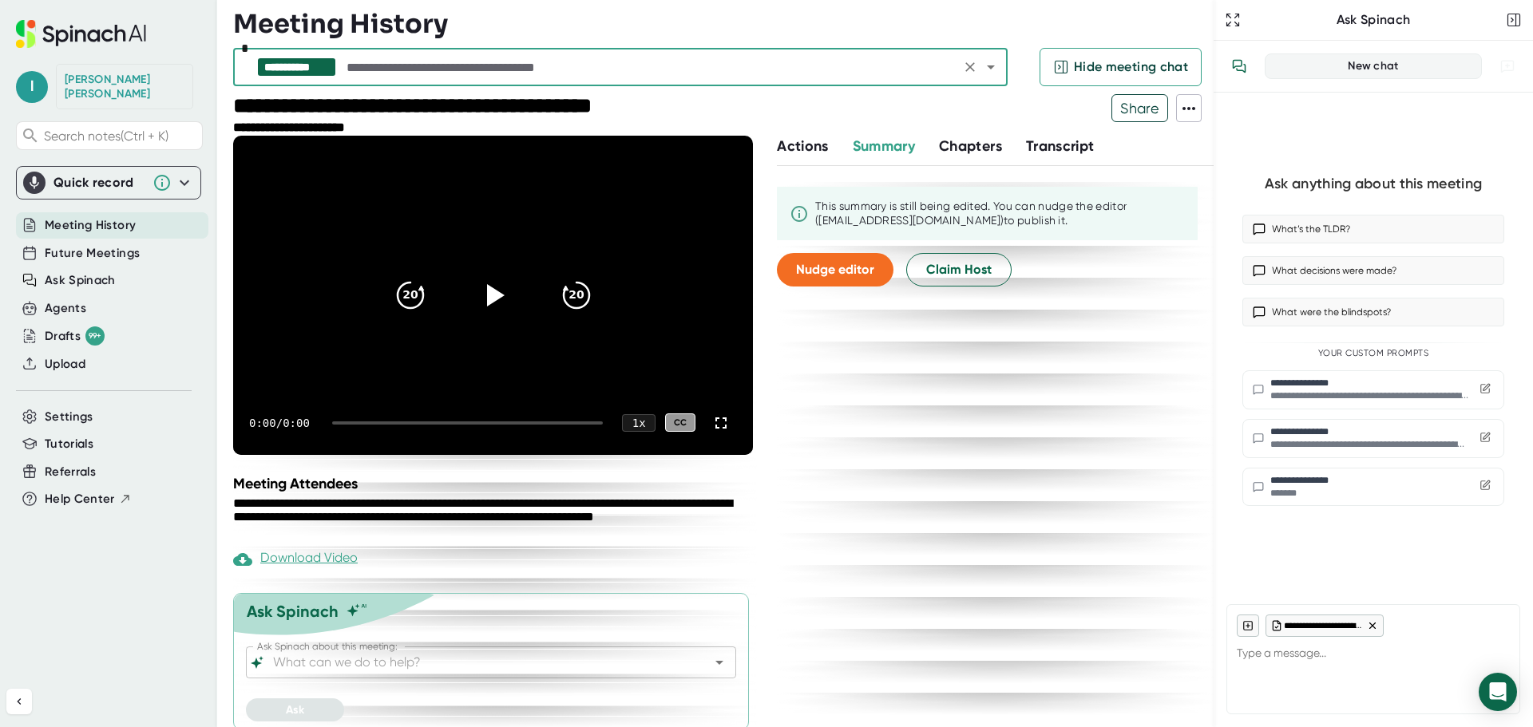
scroll to position [54, 0]
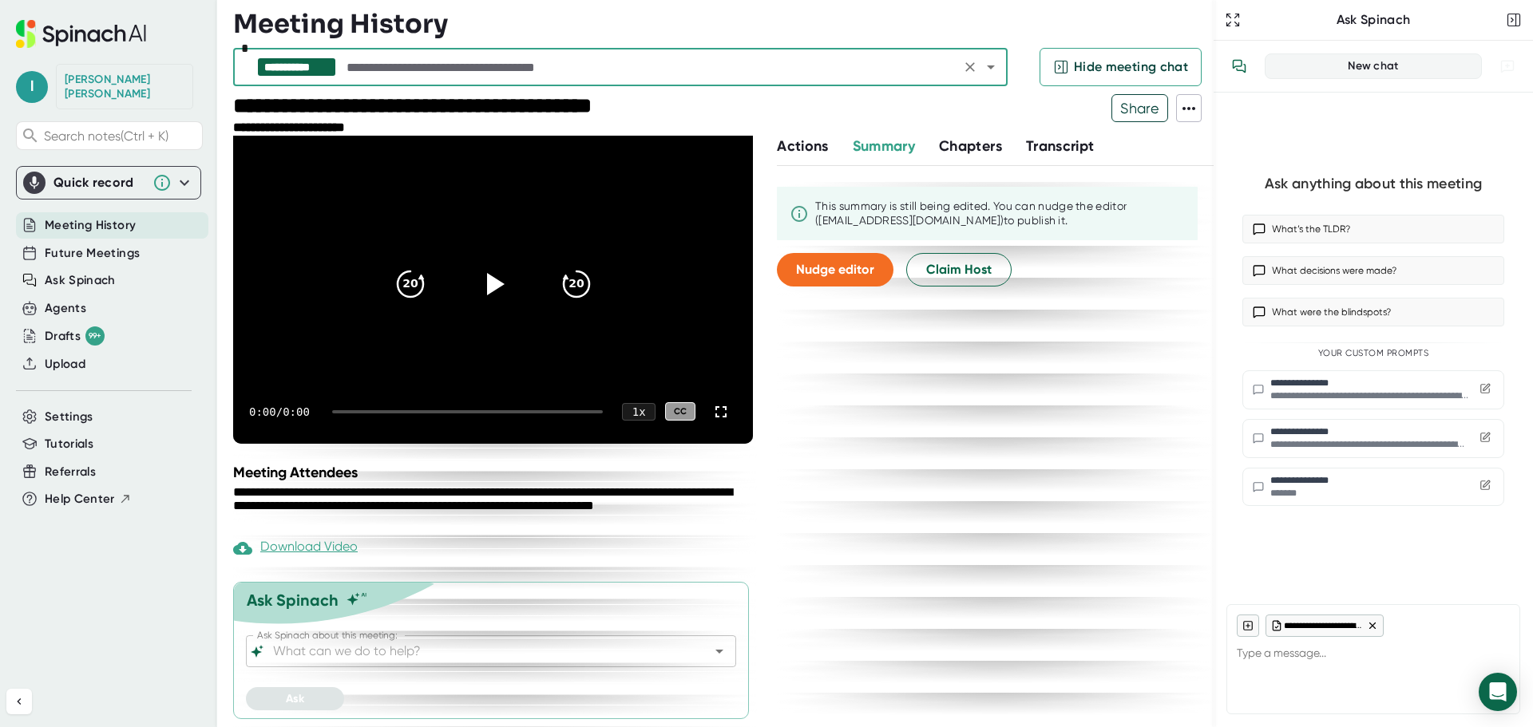
click at [608, 655] on input "Ask Spinach about this meeting:" at bounding box center [477, 651] width 414 height 22
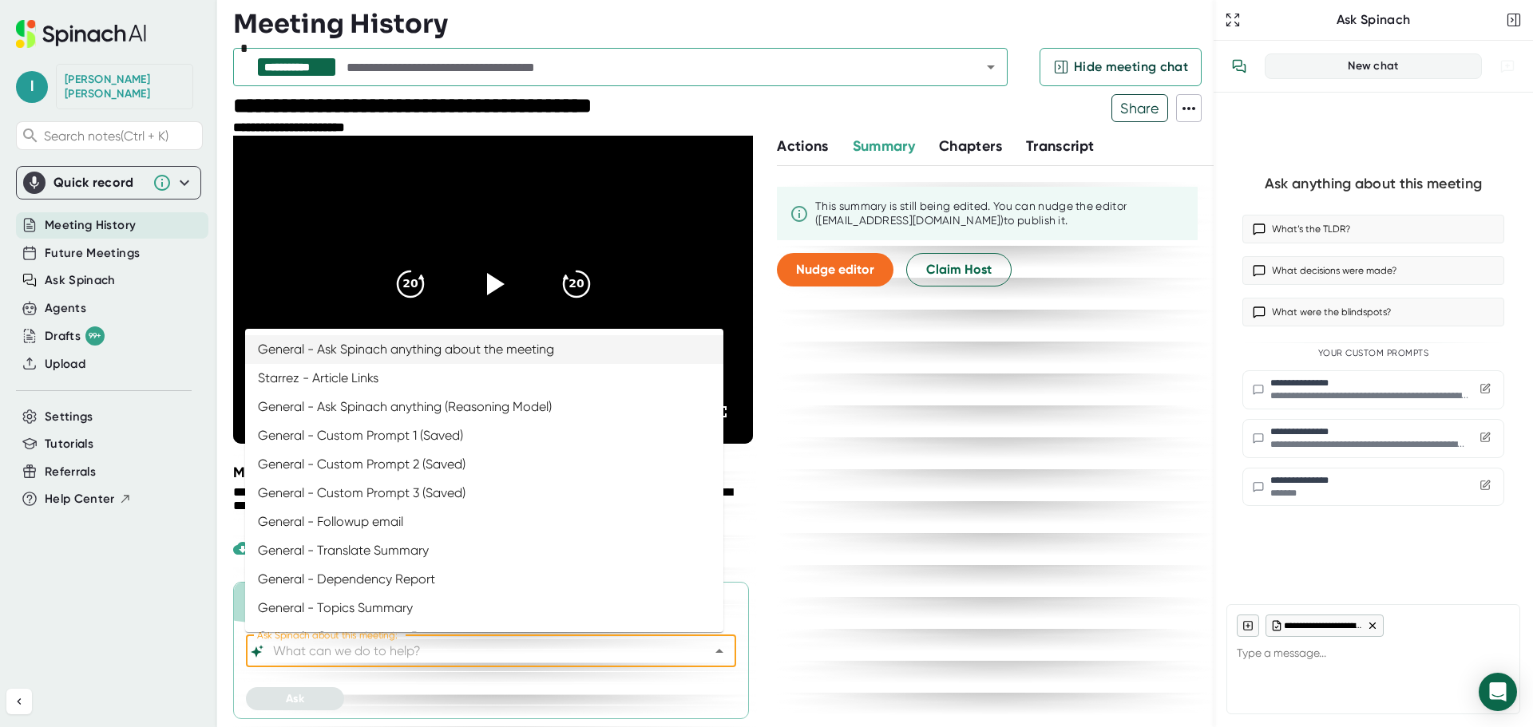
click at [472, 355] on li "General - Ask Spinach anything about the meeting" at bounding box center [484, 349] width 478 height 29
type input "General - Ask Spinach anything about the meeting"
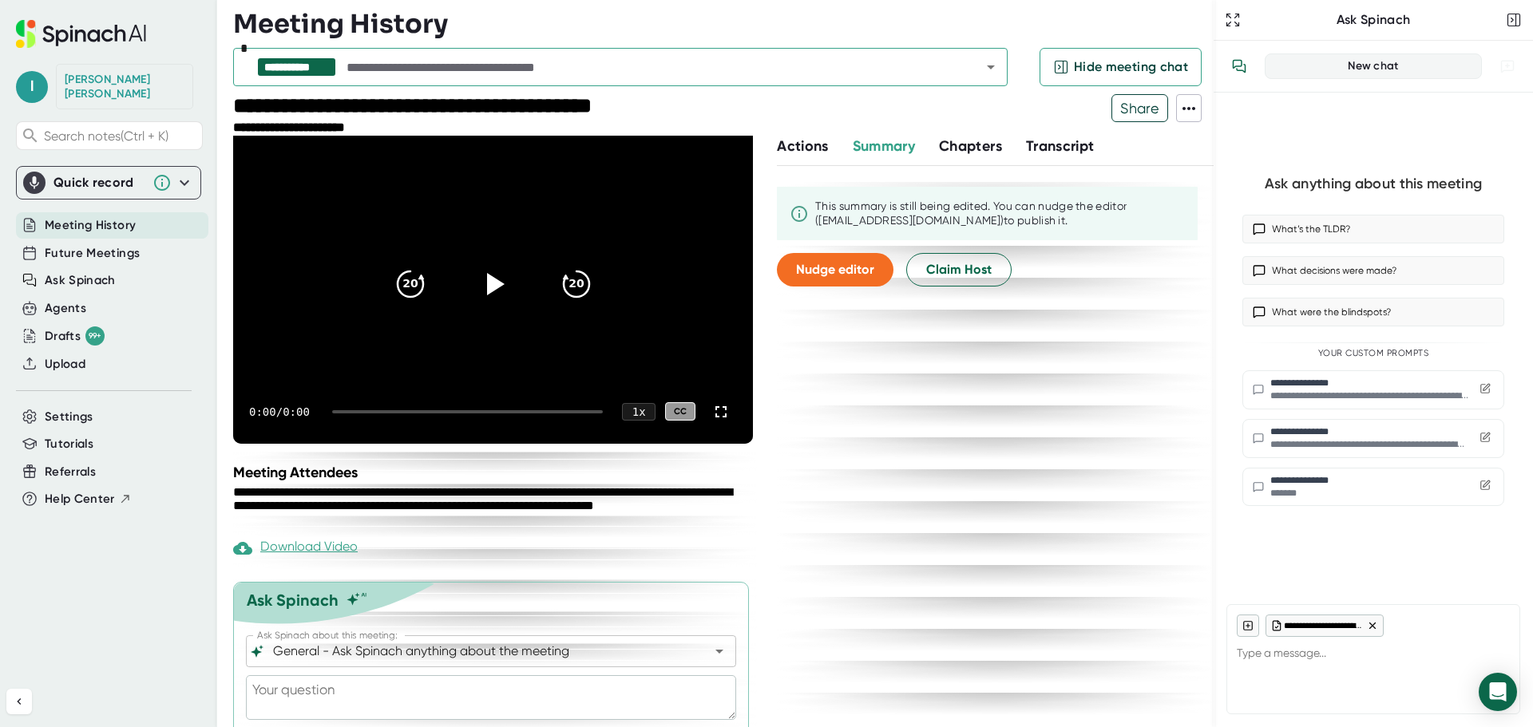
click at [434, 680] on textarea at bounding box center [491, 697] width 490 height 45
type textarea "i"
type textarea "x"
type textarea "is"
type textarea "x"
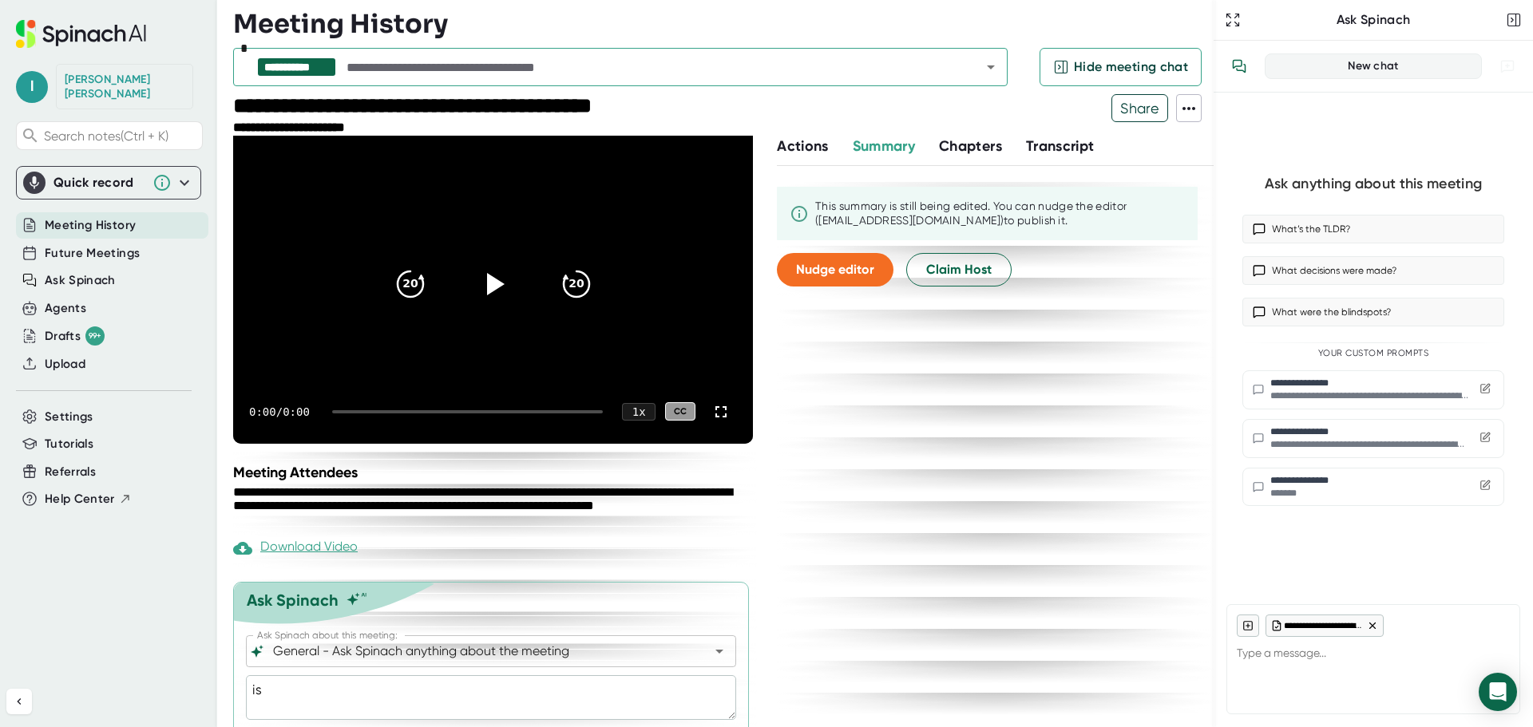
type textarea "is"
type textarea "x"
type textarea "is t"
type textarea "x"
type textarea "is th"
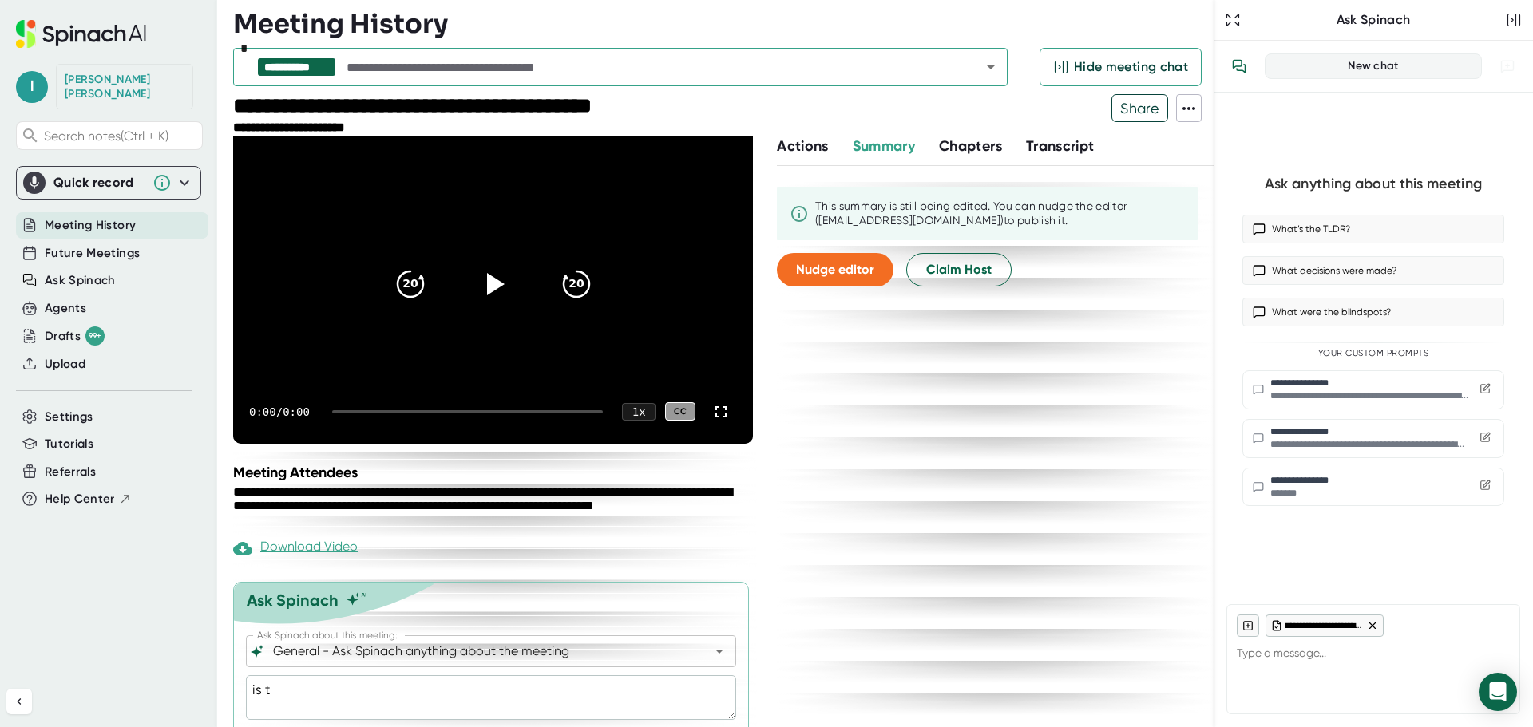
type textarea "x"
type textarea "is thi"
type textarea "x"
type textarea "is this"
type textarea "x"
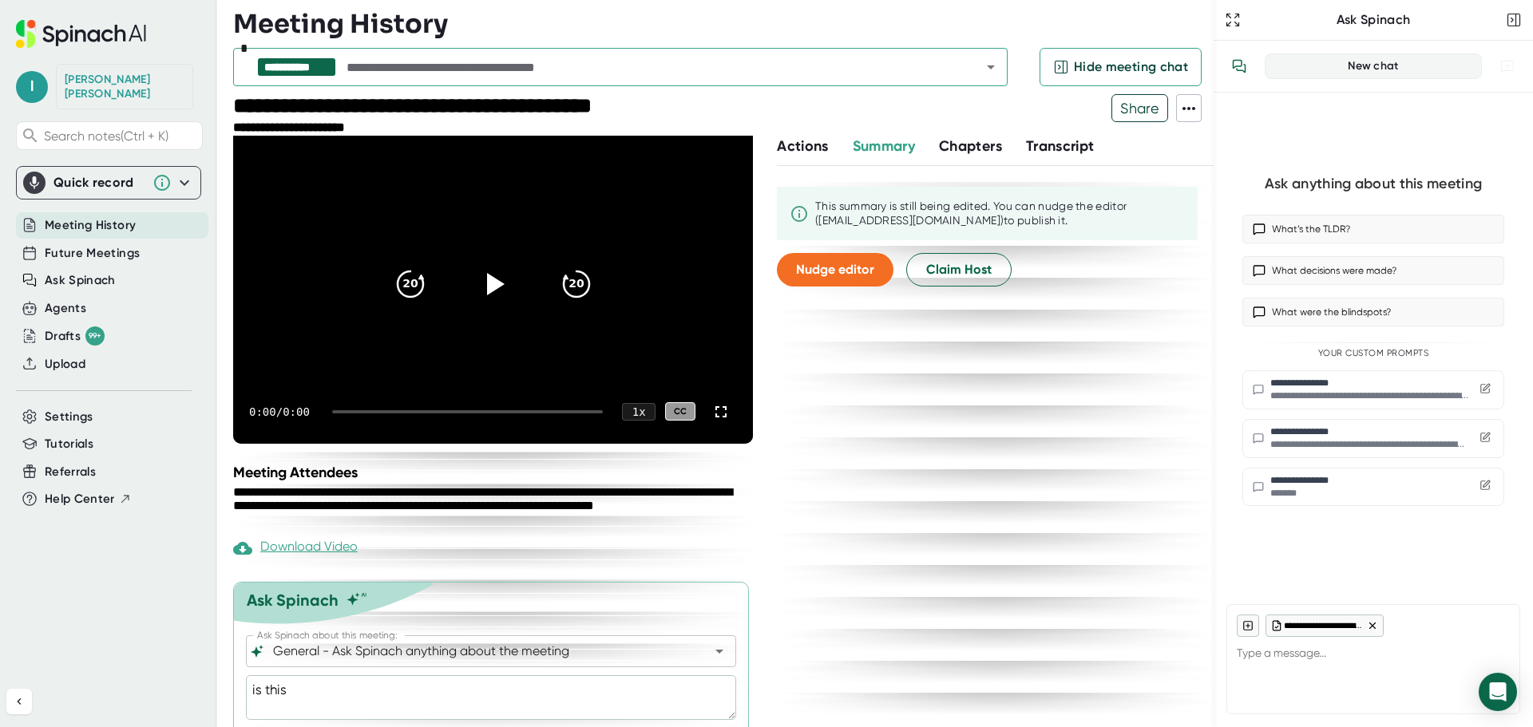
type textarea "is this"
type textarea "x"
type textarea "is this p"
type textarea "x"
type textarea "is this pr"
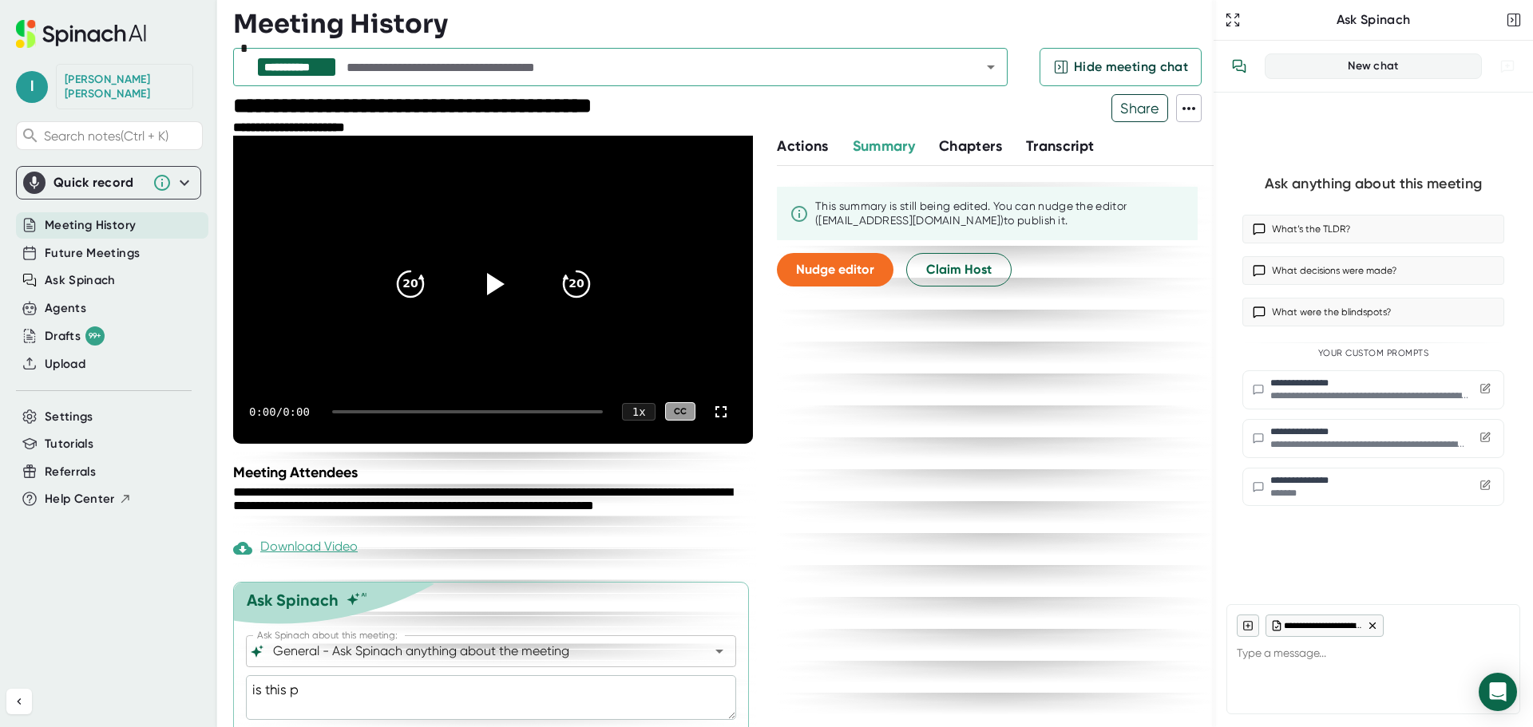
type textarea "x"
type textarea "is this pro"
type textarea "x"
type textarea "is this proj"
type textarea "x"
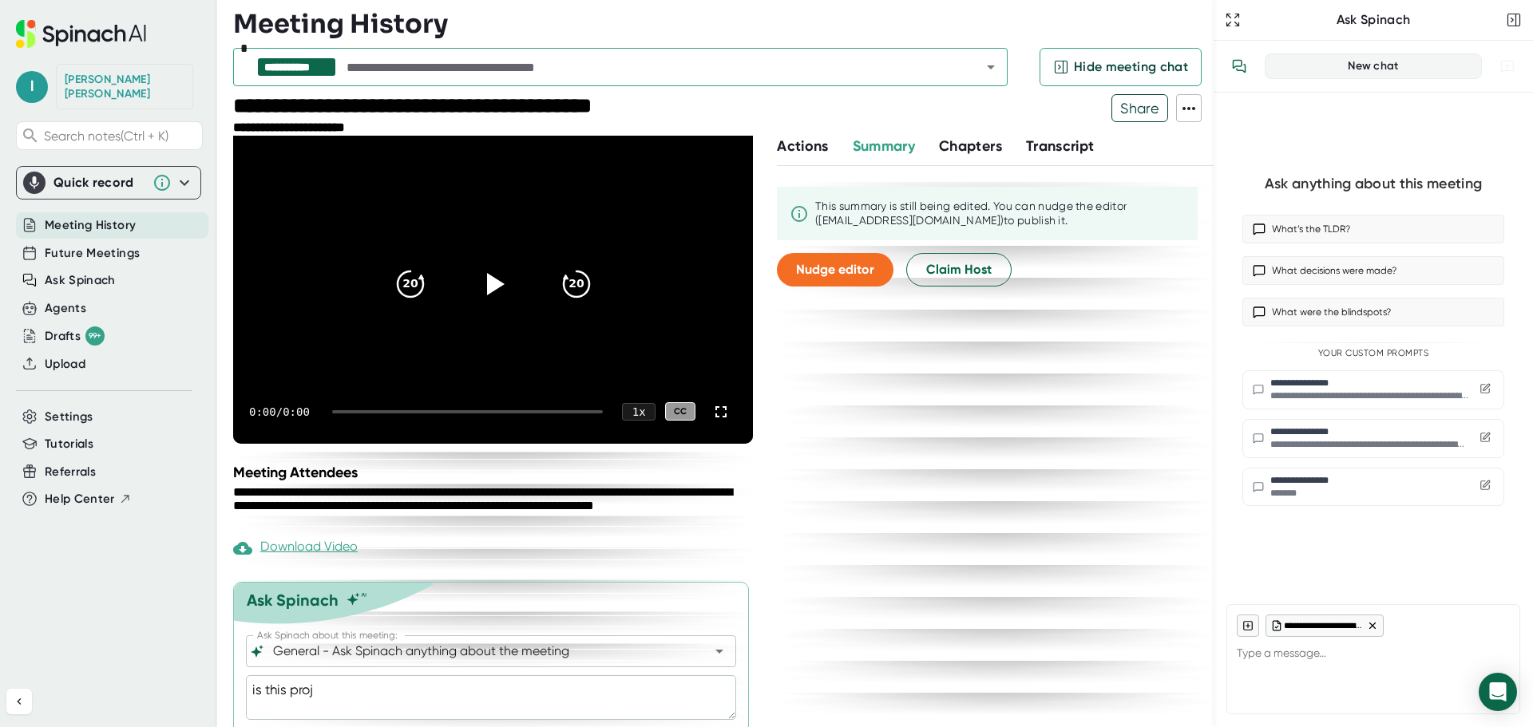
type textarea "is this proje"
type textarea "x"
type textarea "is this projec"
type textarea "x"
type textarea "is this project"
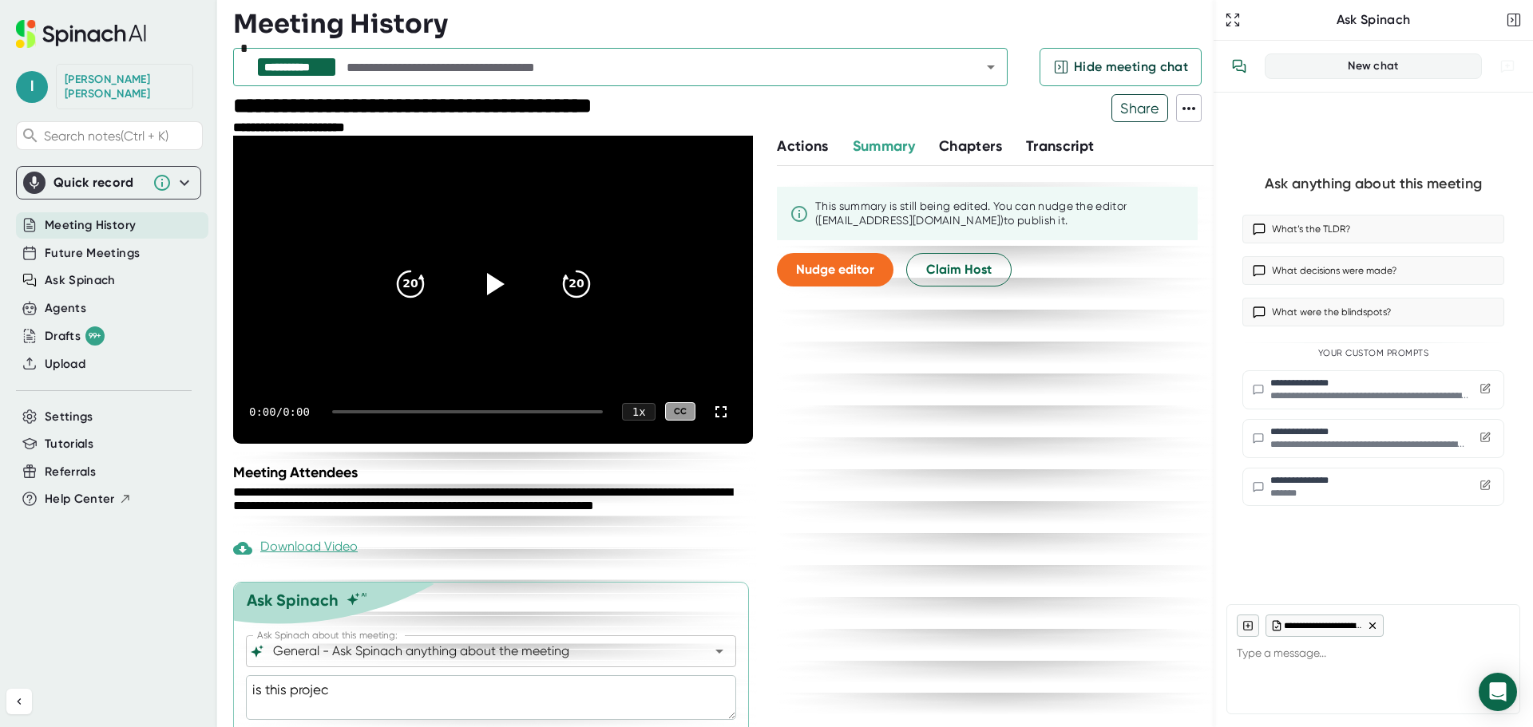
type textarea "x"
type textarea "is this project"
type textarea "x"
type textarea "is this project 6"
type textarea "x"
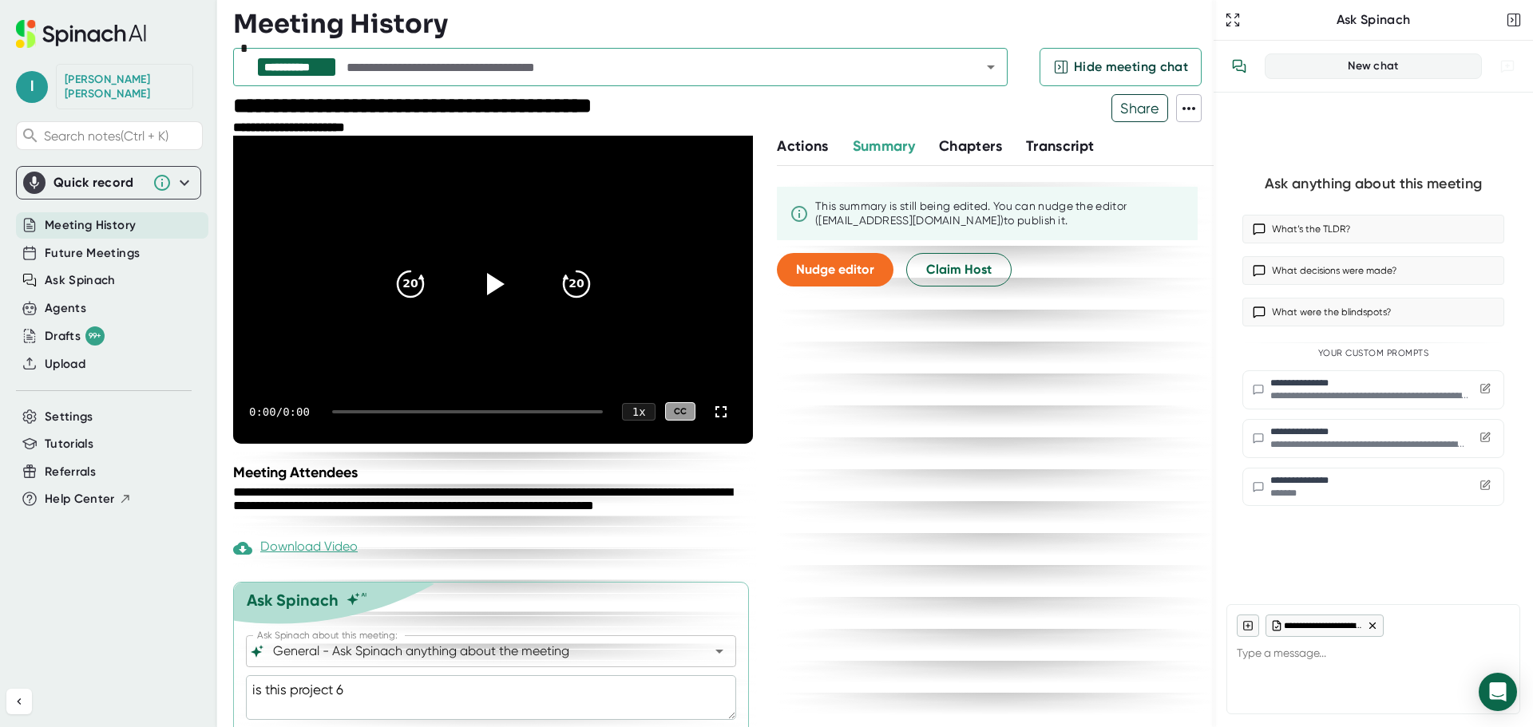
type textarea "is this project 6"
type textarea "x"
type textarea "is this project 6 m"
type textarea "x"
type textarea "is this project 6 mo"
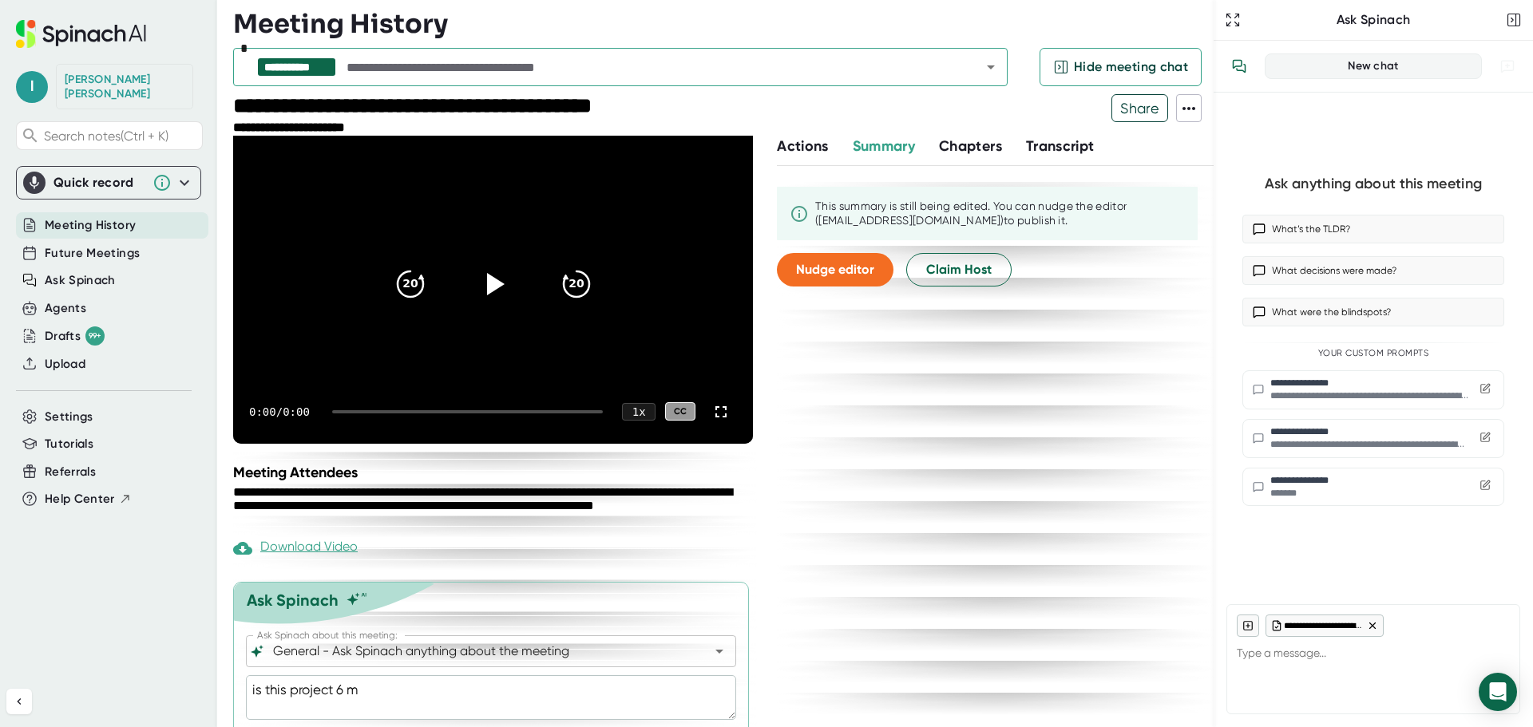
type textarea "x"
type textarea "is this project 6 mon"
type textarea "x"
type textarea "is this project 6 mont"
type textarea "x"
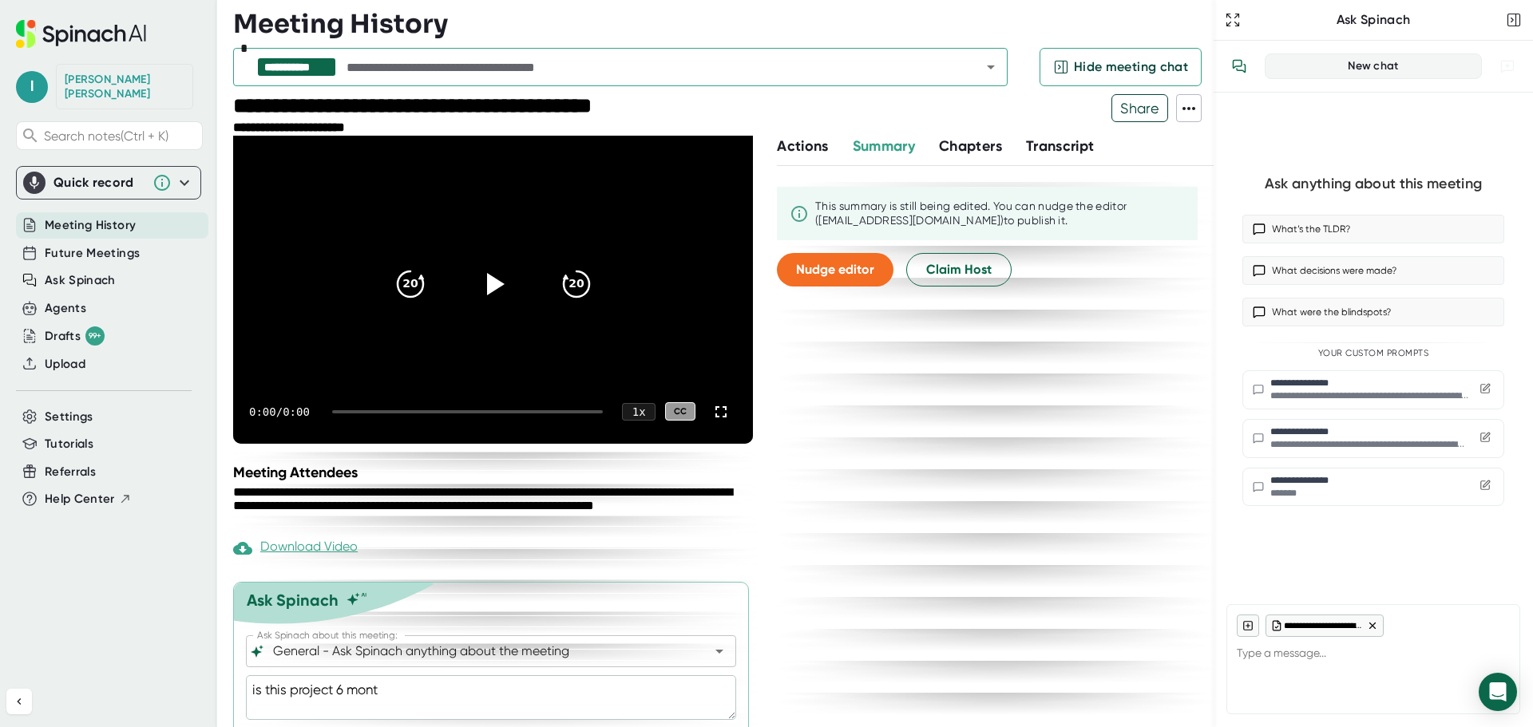
type textarea "is this project 6 month"
type textarea "x"
type textarea "is this project 6 months"
type textarea "x"
type textarea "is this project 6 months"
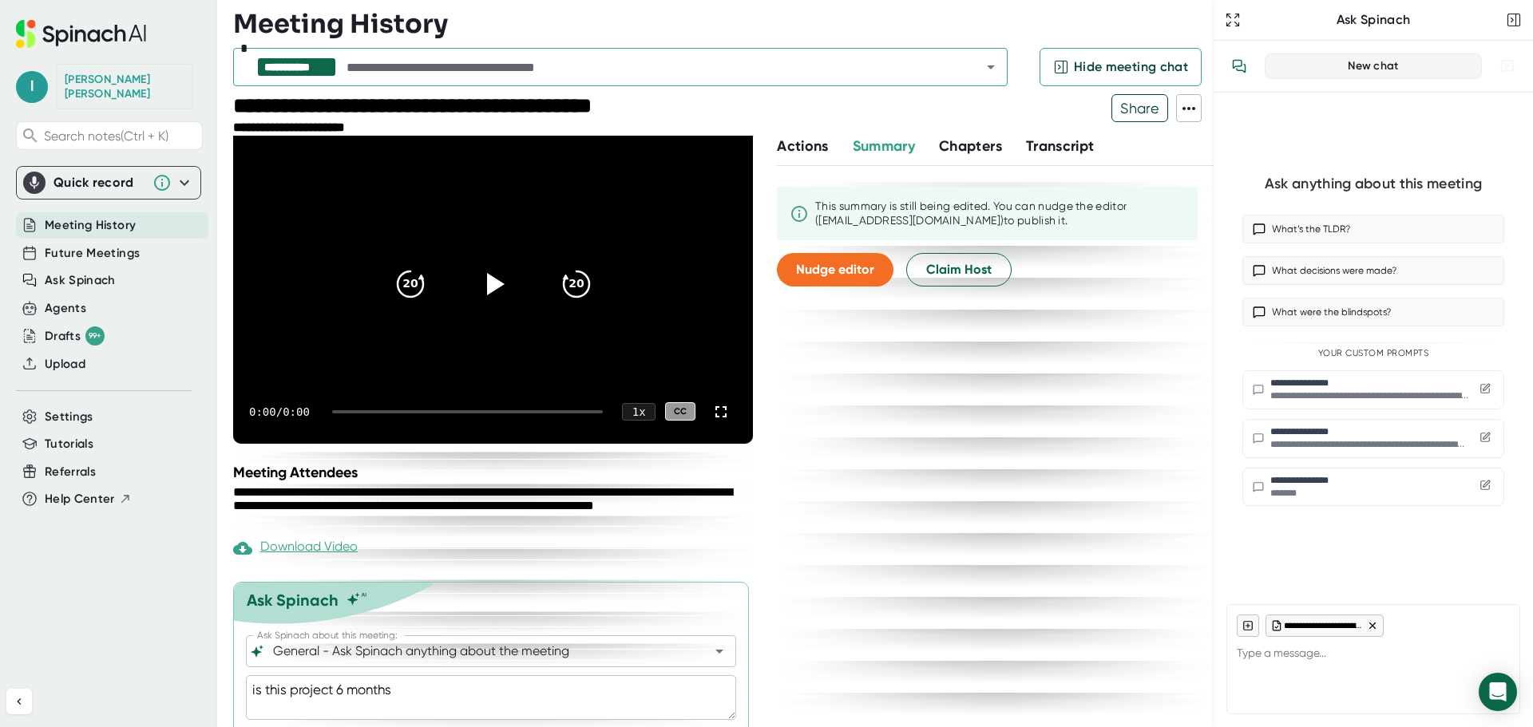
type textarea "x"
type textarea "is this project [DEMOGRAPHIC_DATA]"
type textarea "x"
type textarea "is this project 6 months or"
type textarea "x"
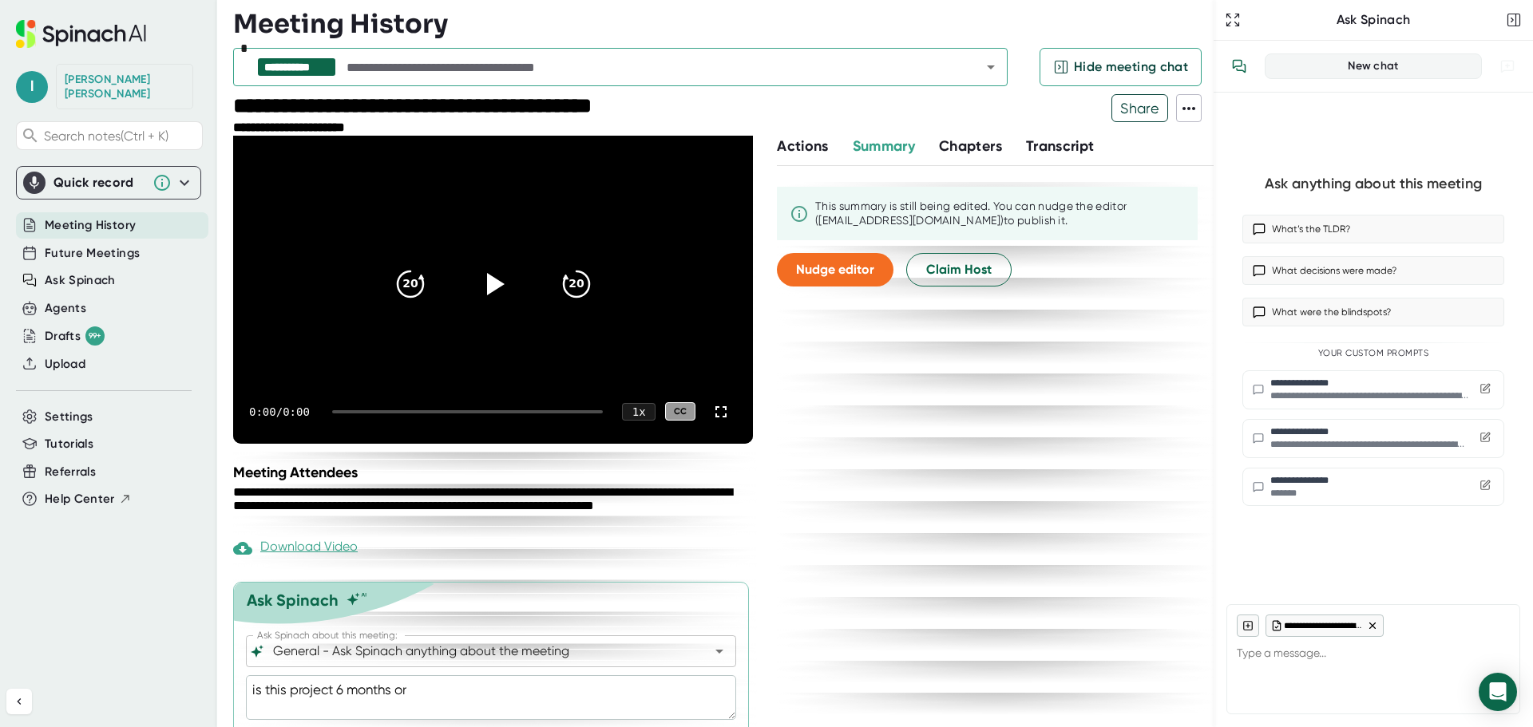
type textarea "is this project 6 months or"
type textarea "x"
type textarea "is this project 6 months or 9"
type textarea "x"
type textarea "is this project 6 months or 9"
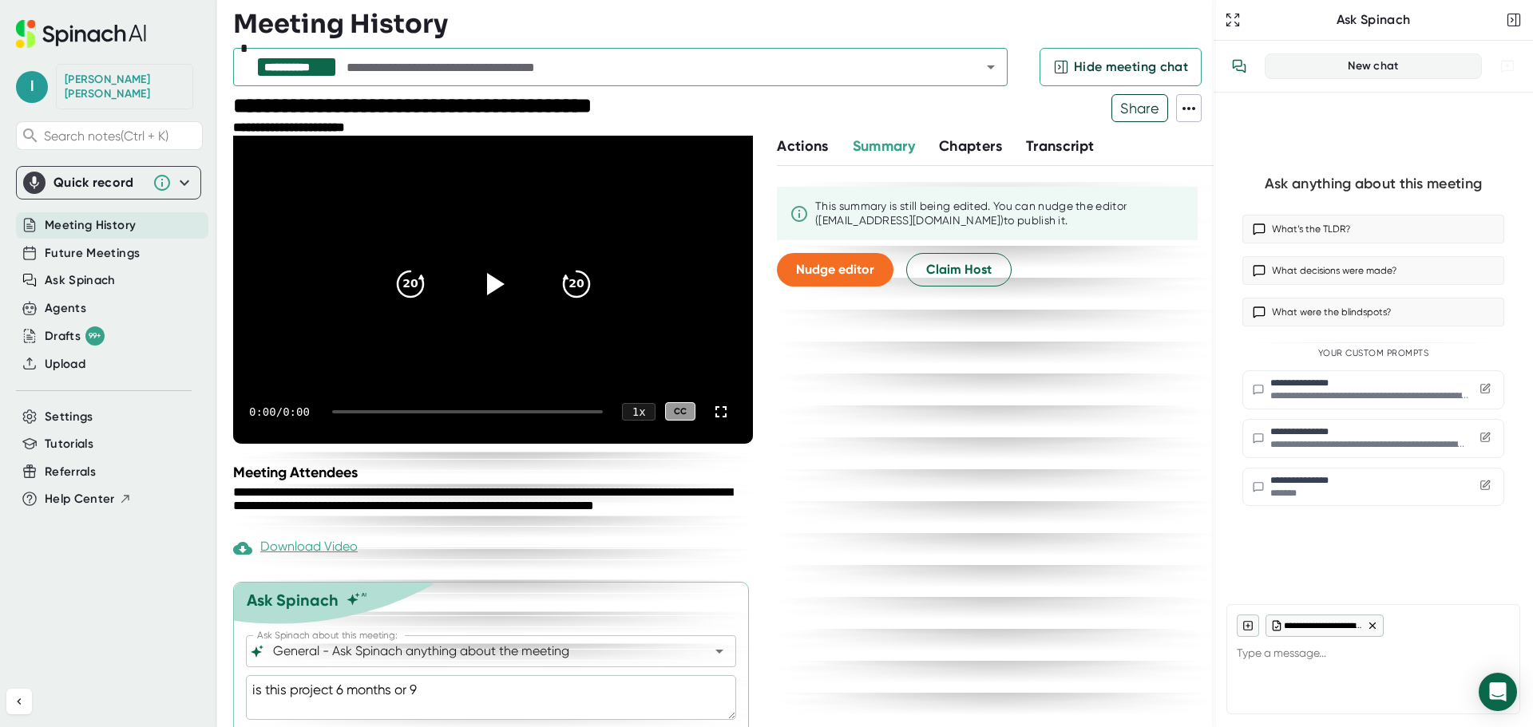
type textarea "x"
type textarea "is this project 6 months or 9 m"
type textarea "x"
type textarea "is this project 6 months or 9 mo"
type textarea "x"
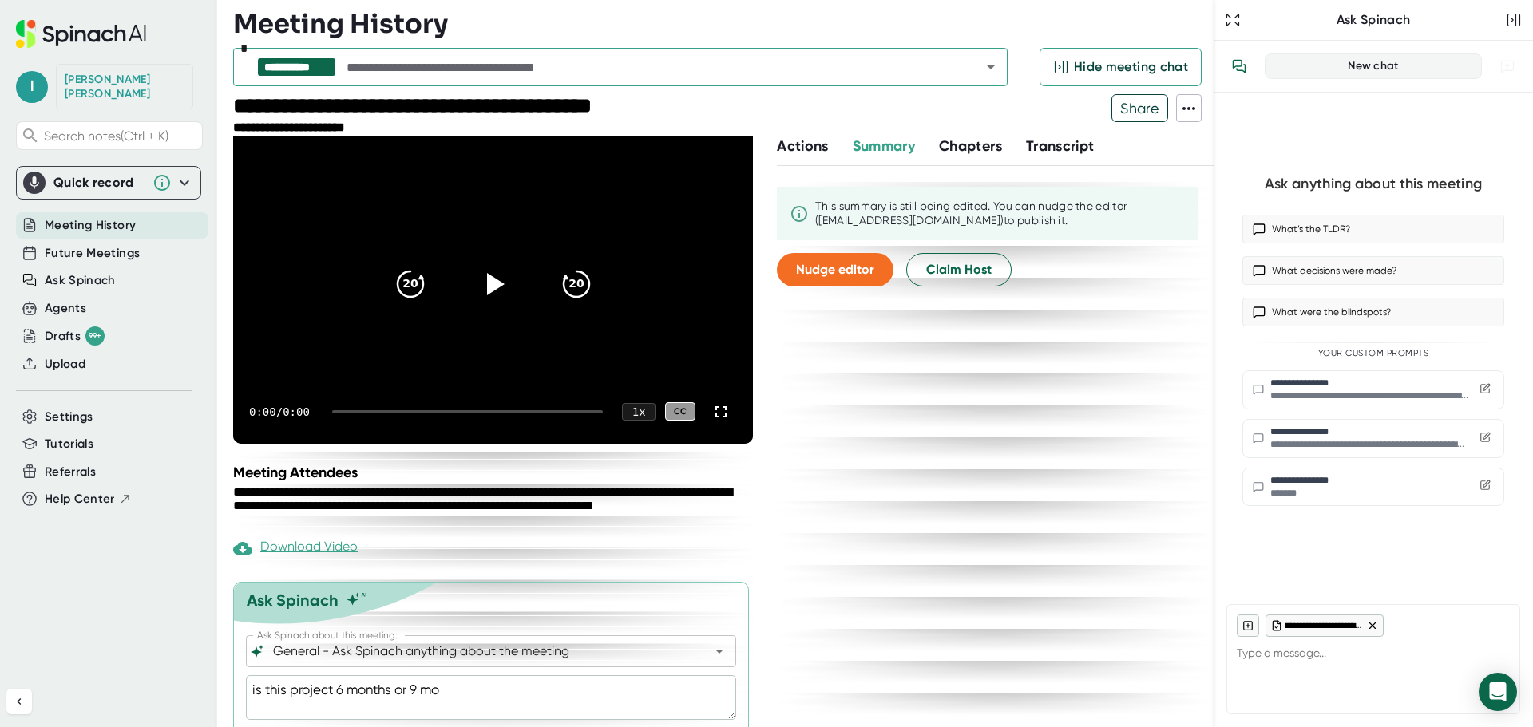
type textarea "is this project 6 months or 9 mon"
type textarea "x"
type textarea "is this project 6 months or 9 mont"
type textarea "x"
type textarea "is this project 6 months or 9 month"
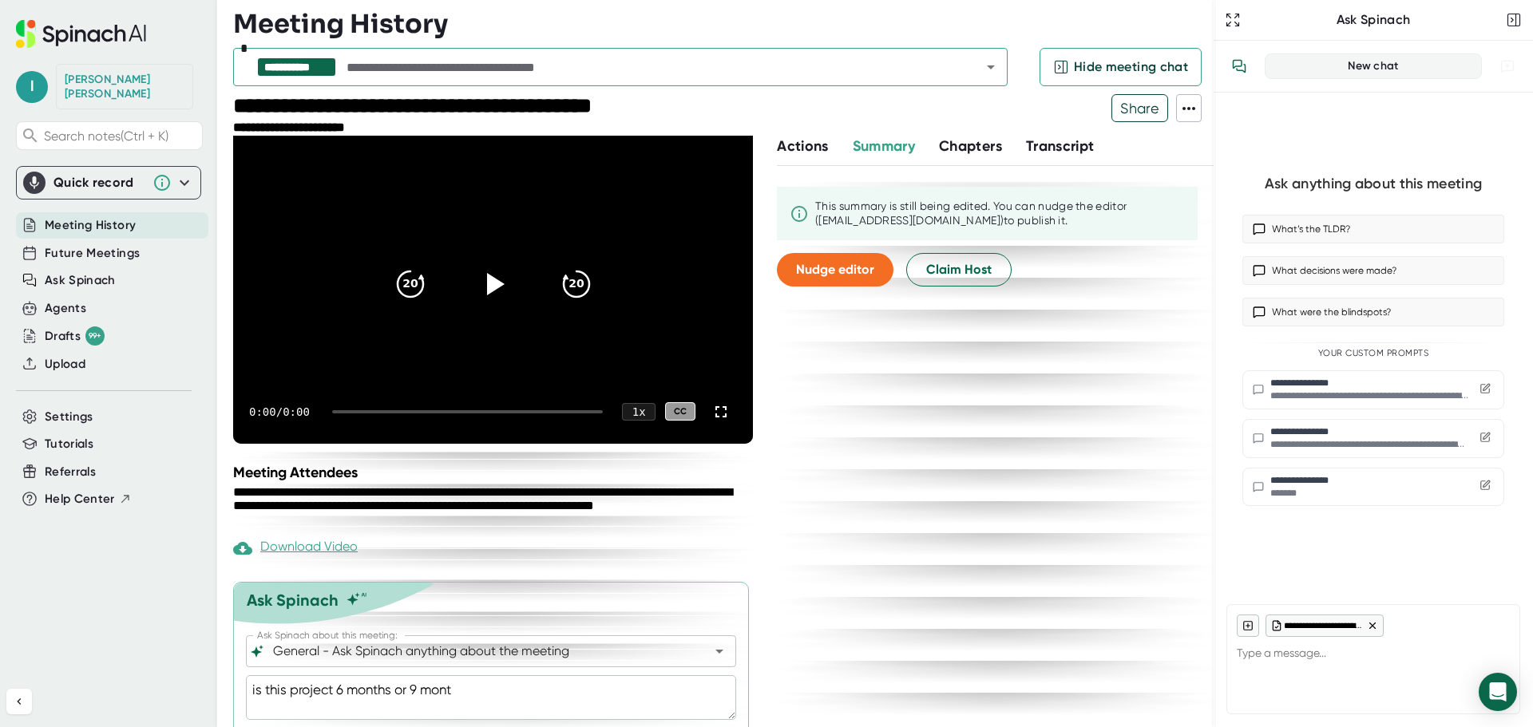
type textarea "x"
type textarea "is this project 6 months or 9 months"
type textarea "x"
type textarea "is this project 6 months or 9 months?"
type textarea "x"
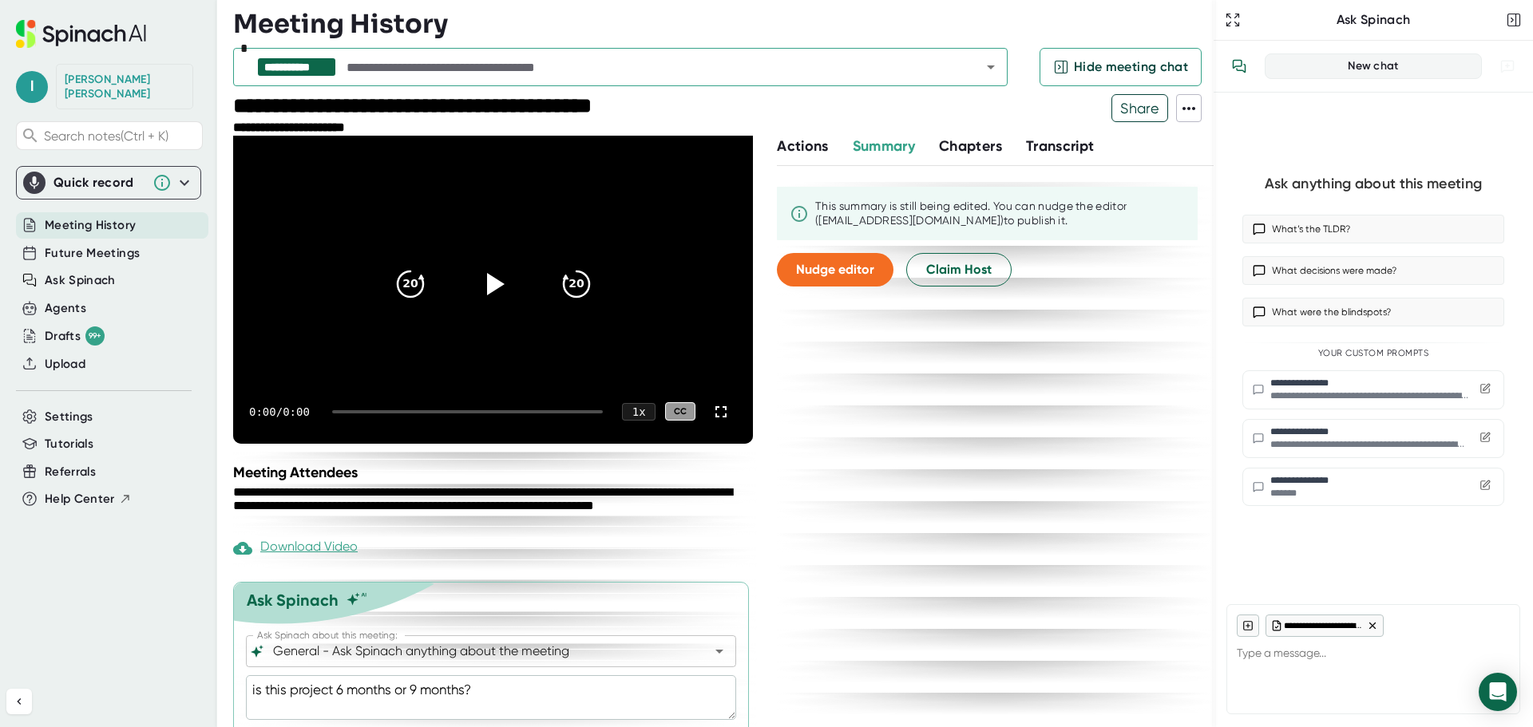
type textarea "is this project 6 months or 9 months?"
type textarea "x"
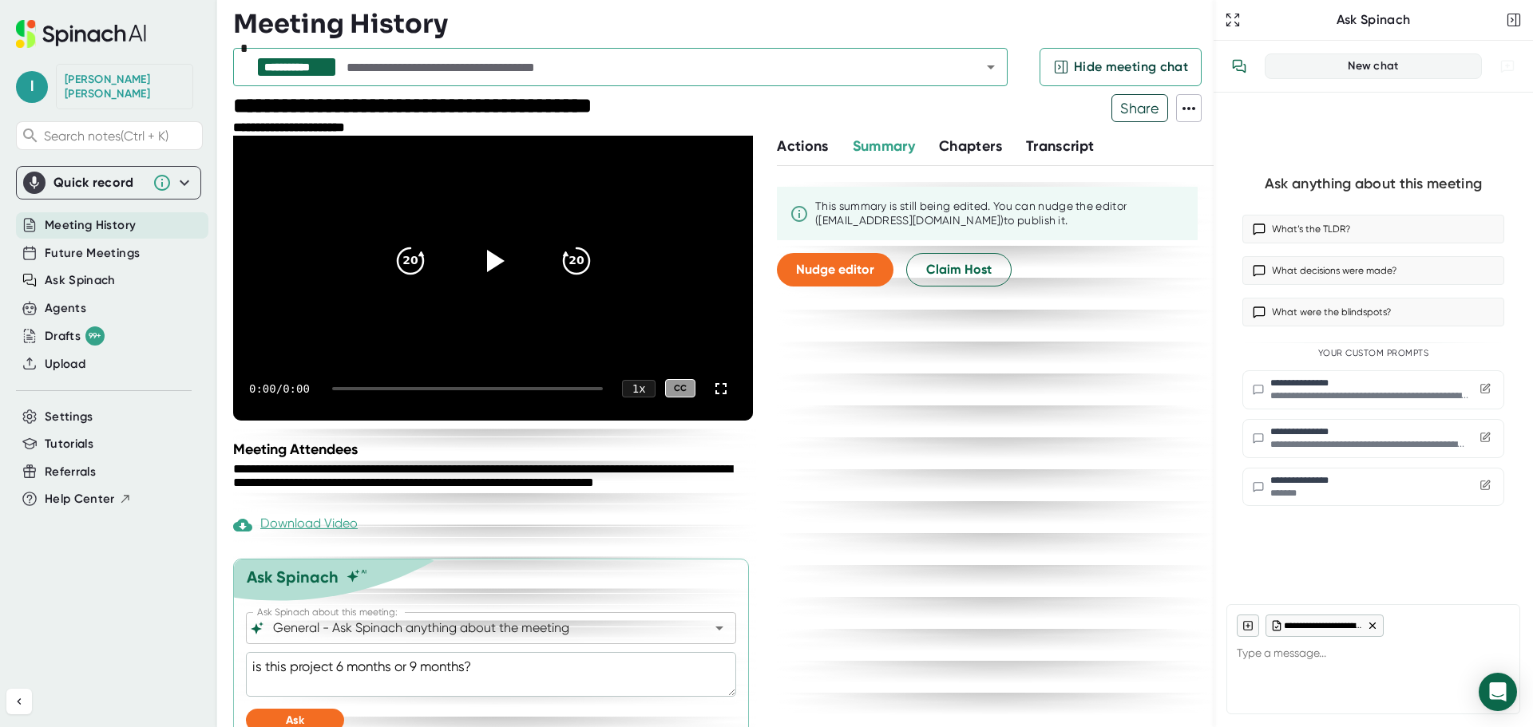
scroll to position [99, 0]
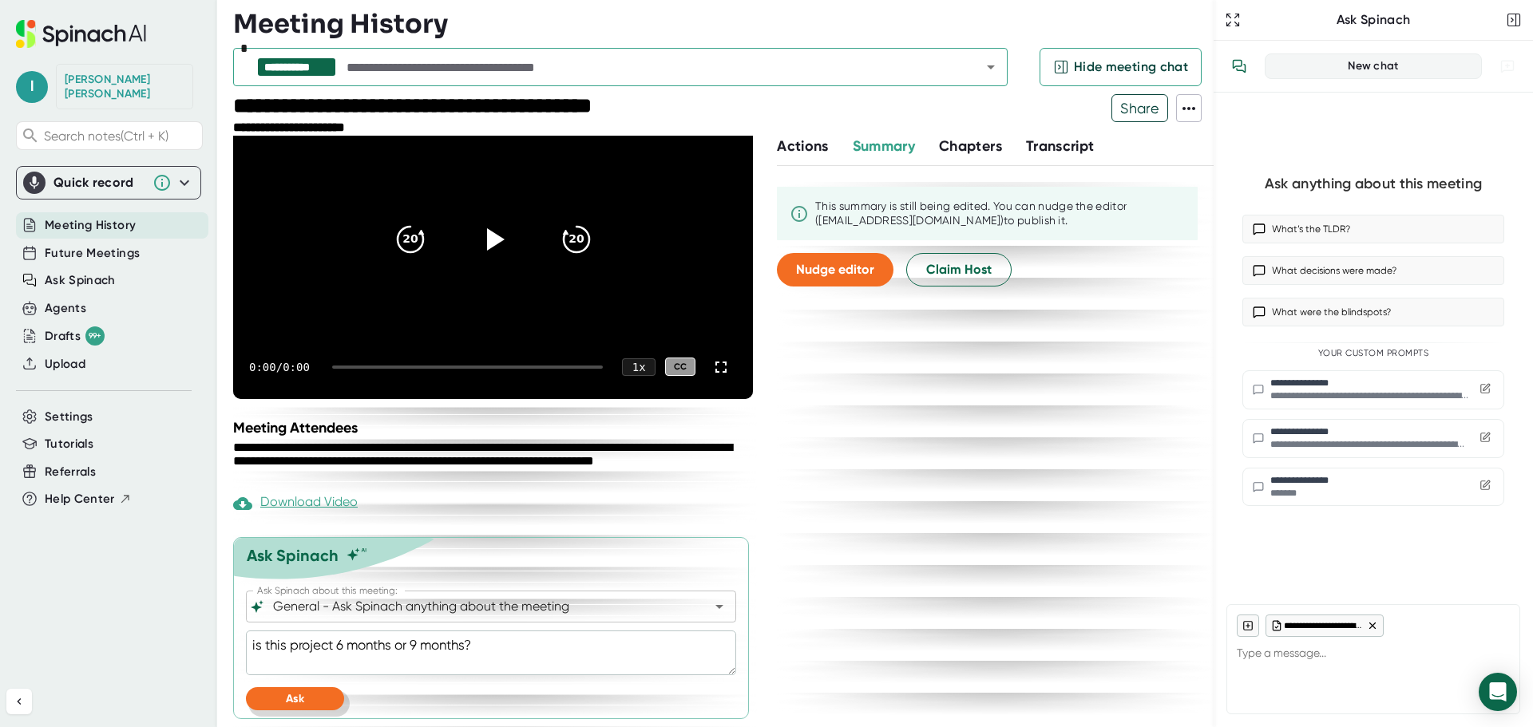
type textarea "is this project 6 months or 9 months?"
click at [299, 699] on span "Ask" at bounding box center [295, 699] width 18 height 14
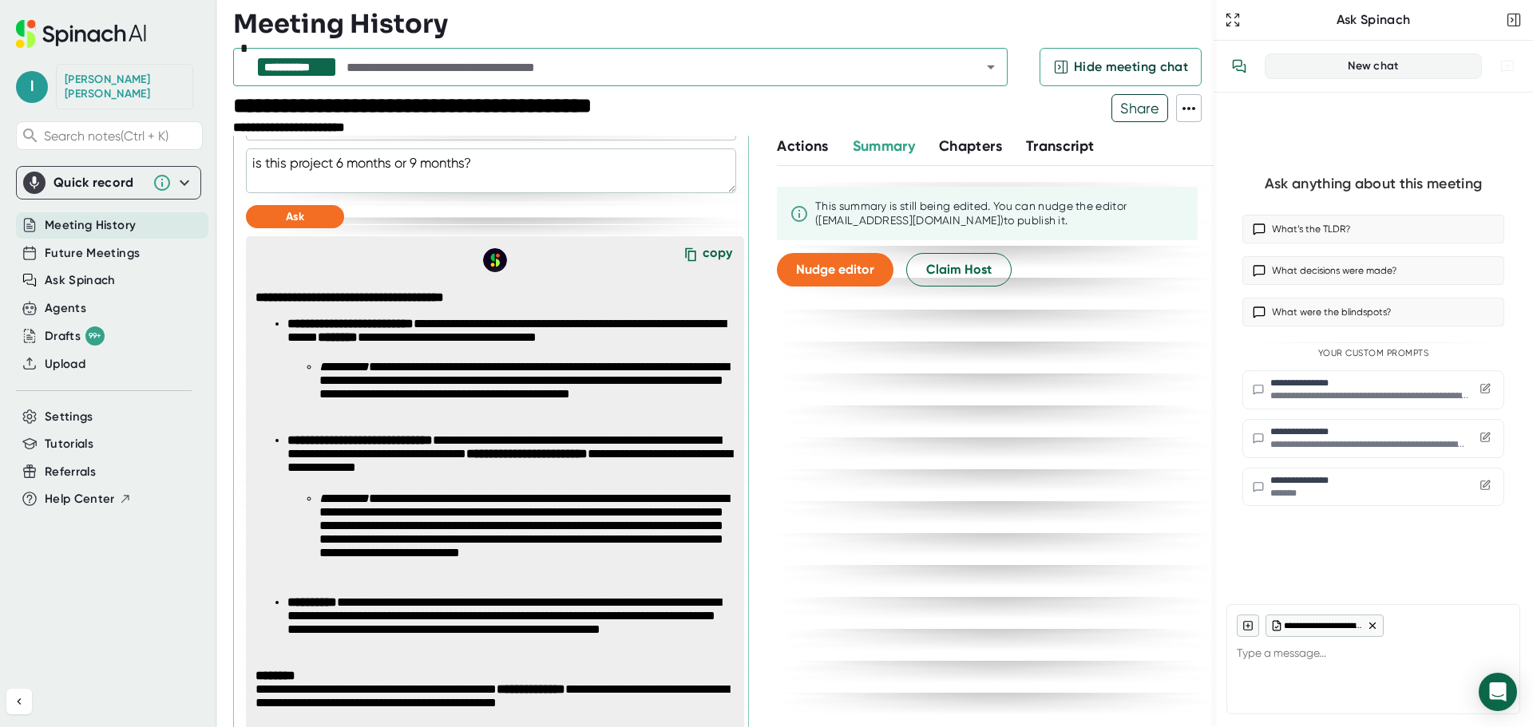
scroll to position [618, 0]
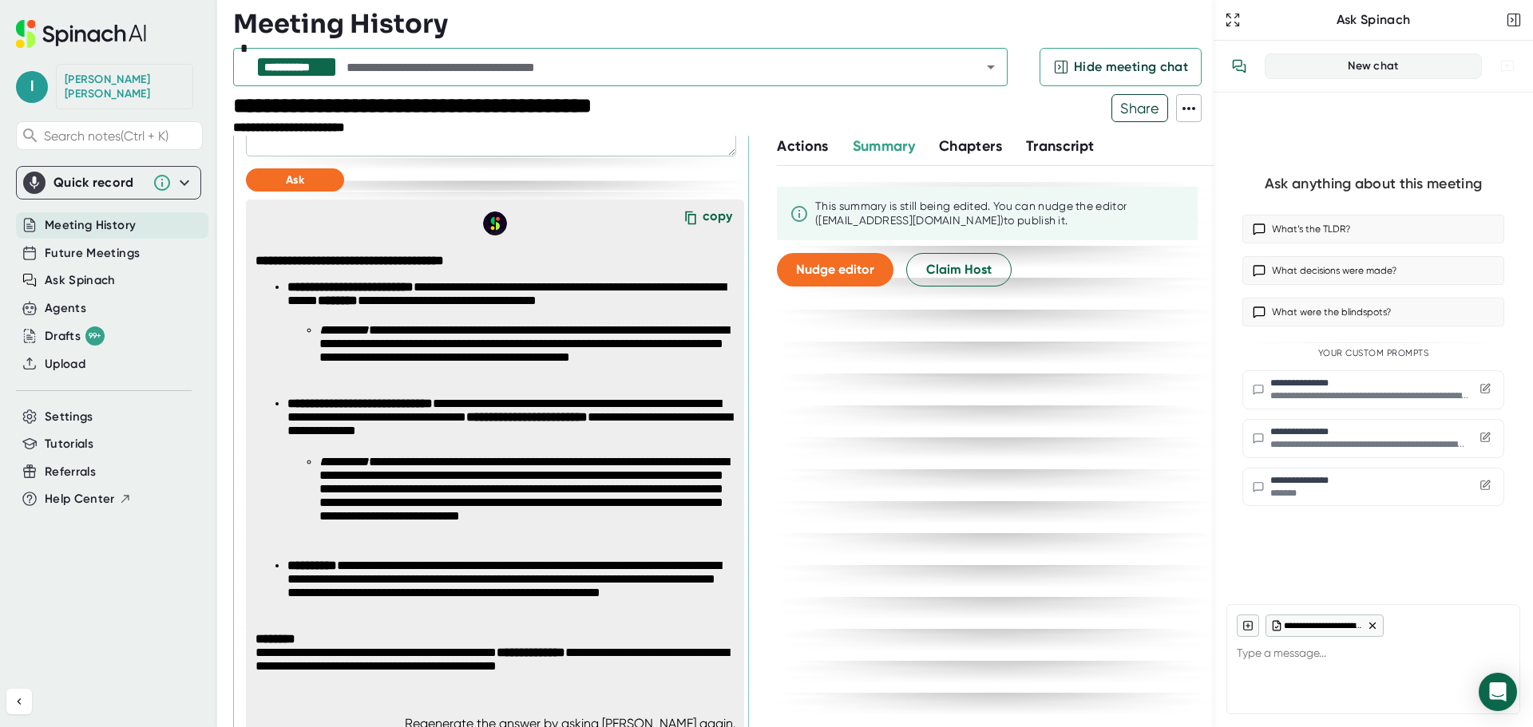
type textarea "x"
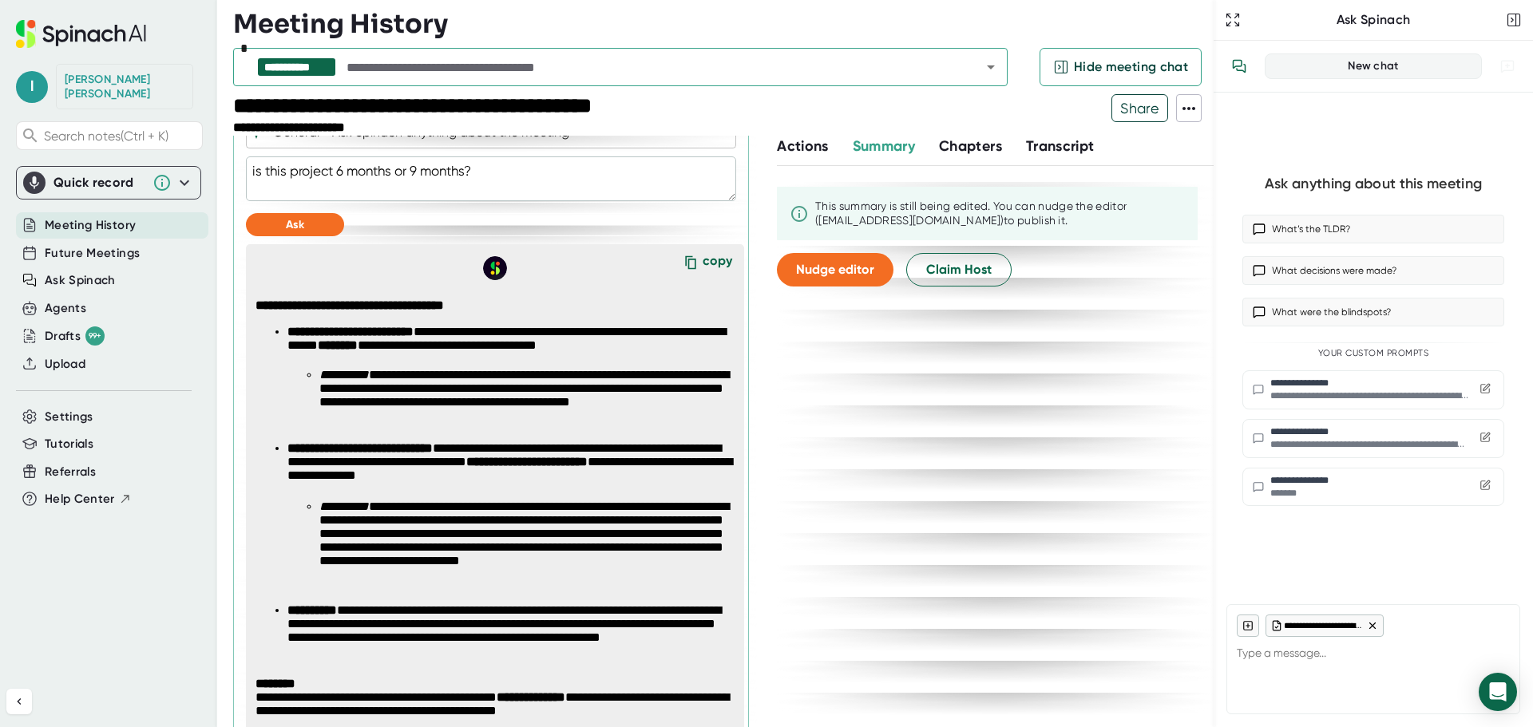
scroll to position [769, 0]
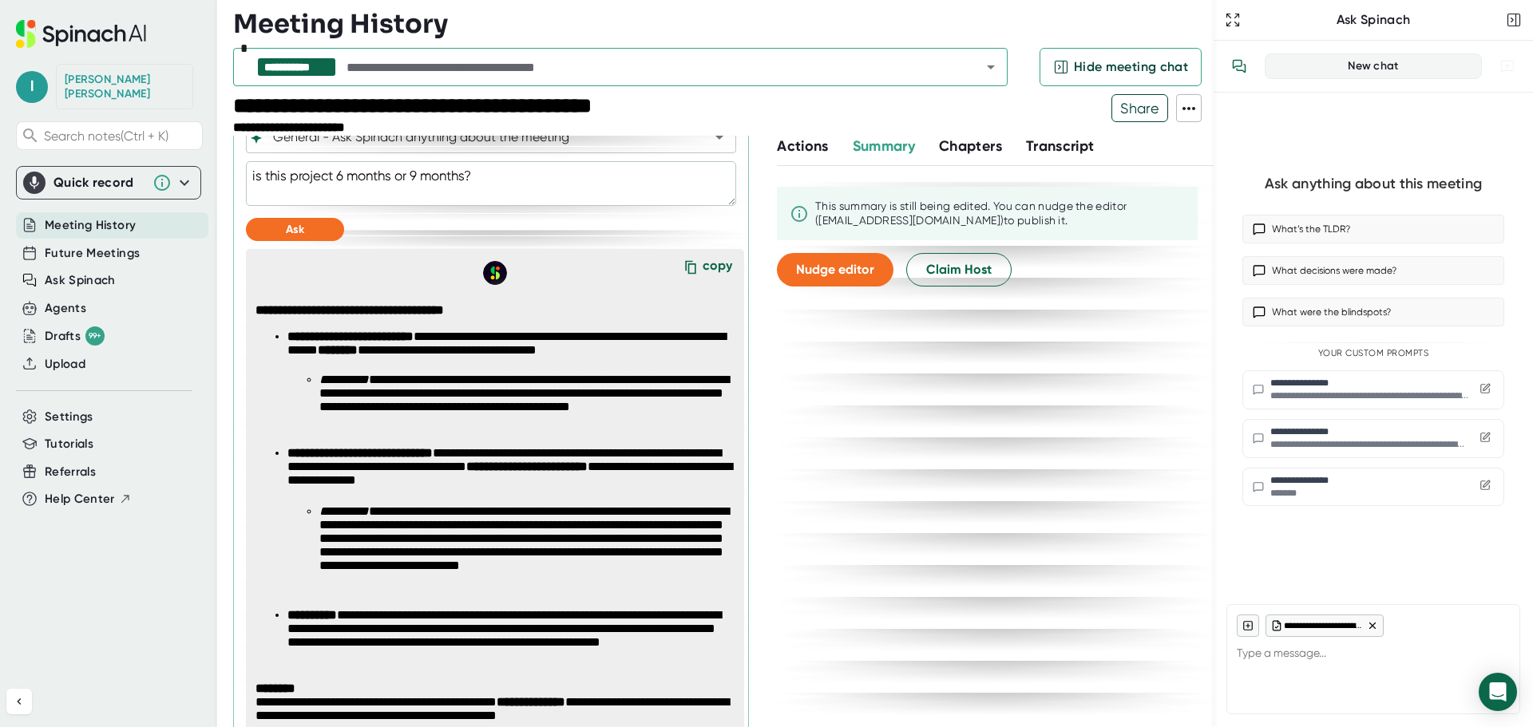
click at [308, 343] on strong "**********" at bounding box center [350, 337] width 126 height 12
drag, startPoint x: 256, startPoint y: 312, endPoint x: 302, endPoint y: 363, distance: 68.4
click at [302, 363] on span "**********" at bounding box center [500, 515] width 490 height 424
